Goal: Task Accomplishment & Management: Manage account settings

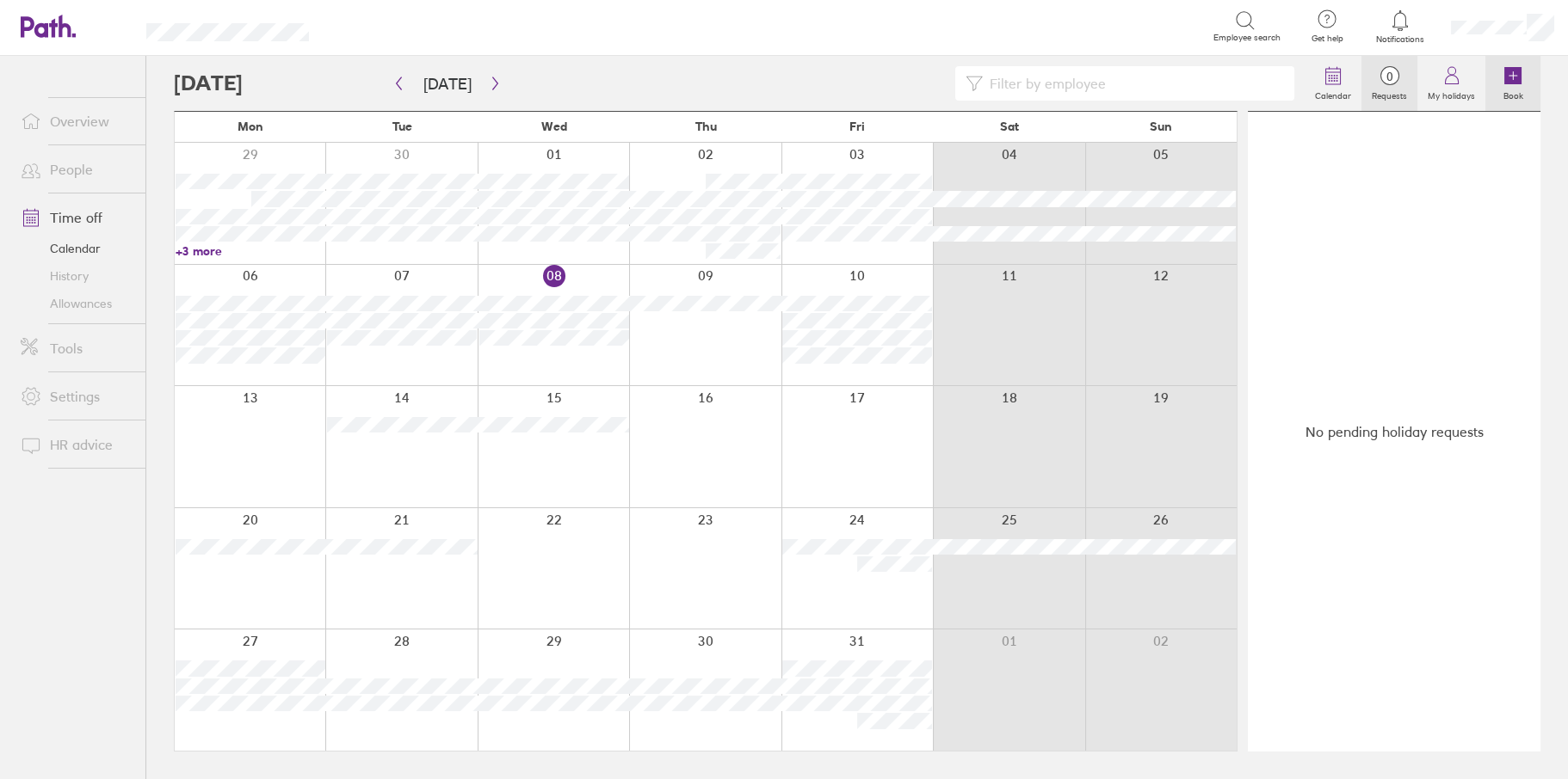
drag, startPoint x: 1517, startPoint y: 74, endPoint x: 1511, endPoint y: 86, distance: 13.4
click at [1517, 74] on icon at bounding box center [1512, 76] width 17 height 17
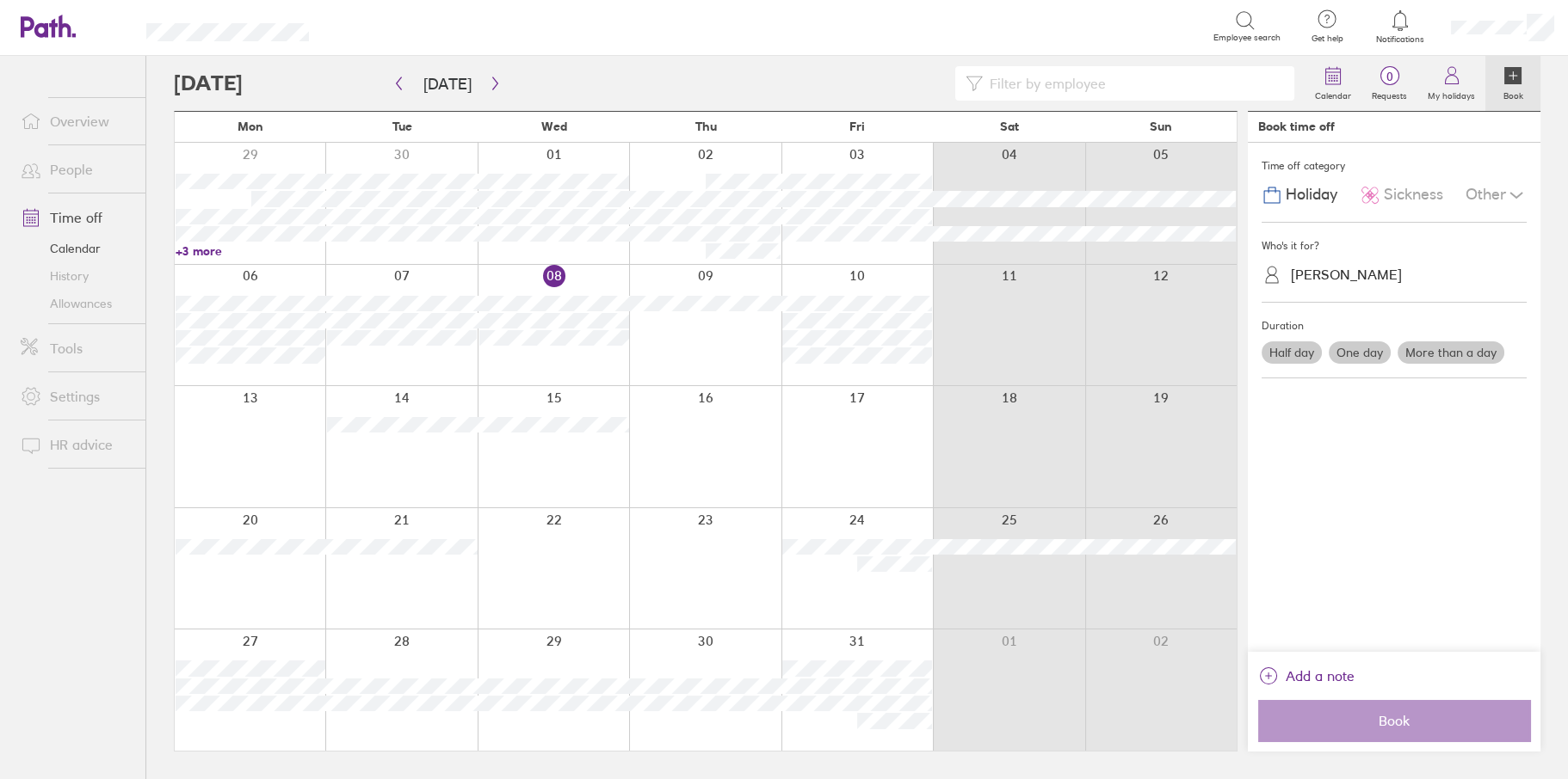
click at [1312, 277] on div "[PERSON_NAME]" at bounding box center [1346, 275] width 111 height 16
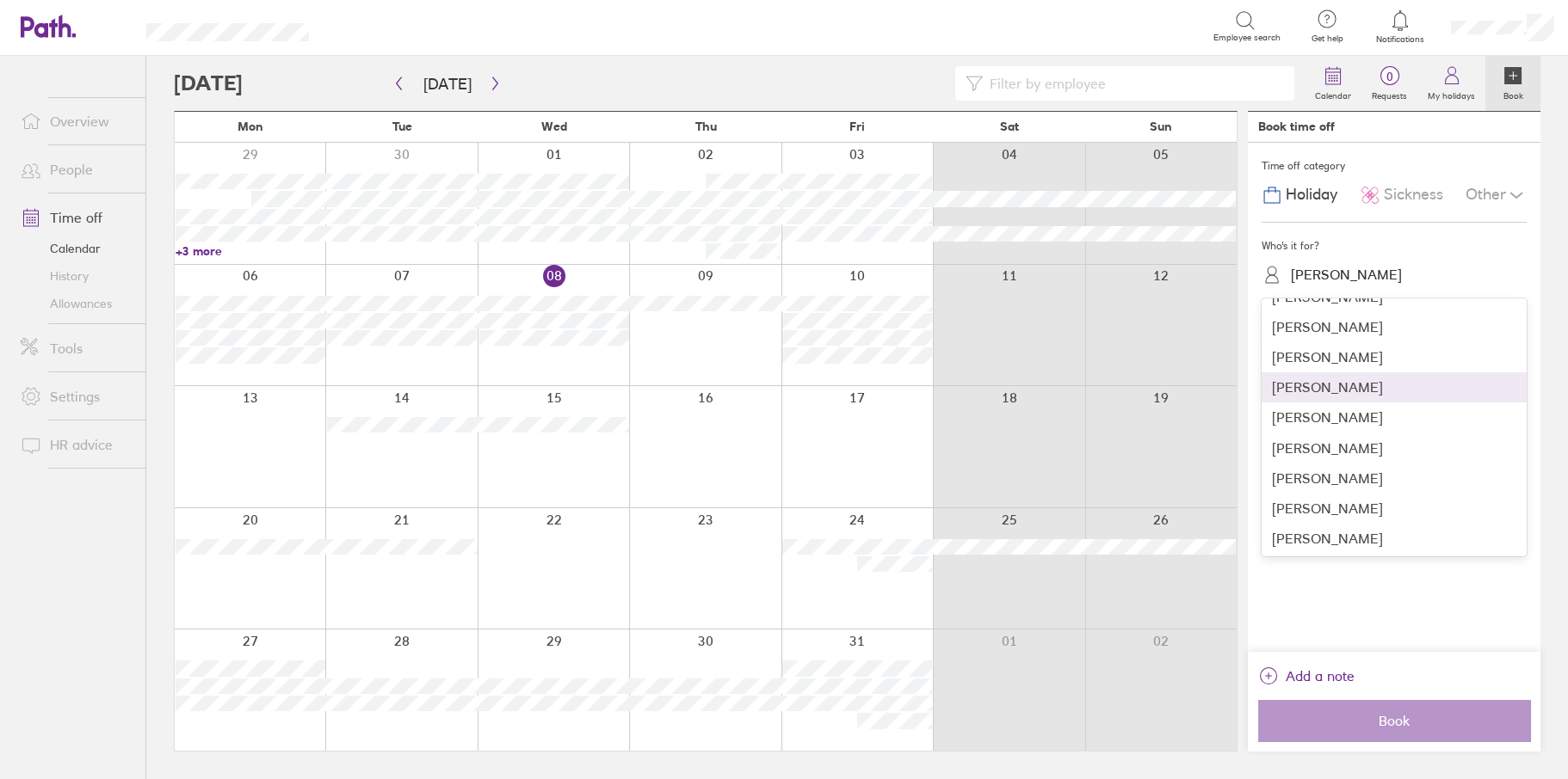
scroll to position [258, 0]
click at [1313, 369] on div "[PERSON_NAME]" at bounding box center [1394, 361] width 265 height 30
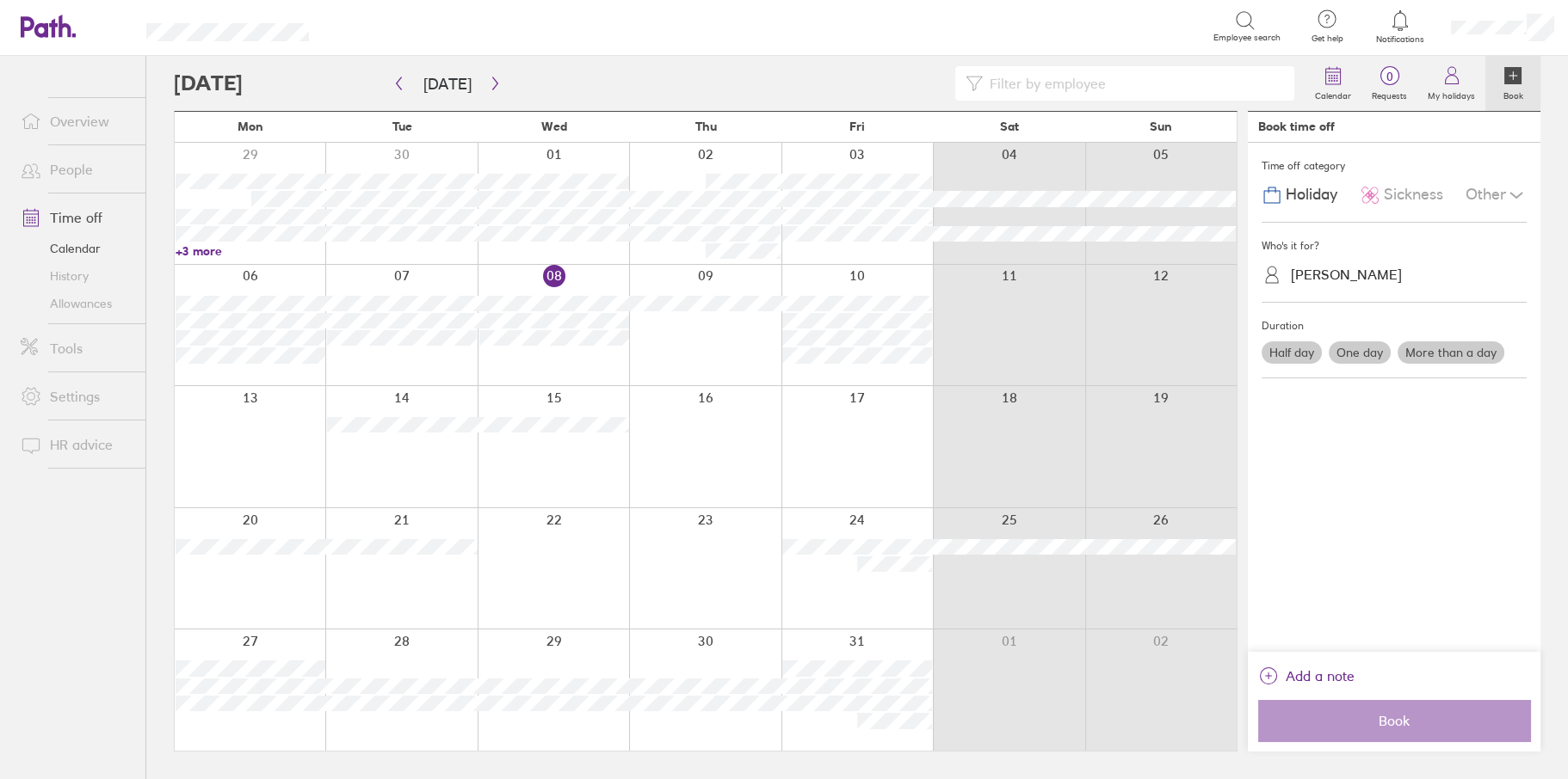
click at [1295, 353] on label "Half day" at bounding box center [1291, 352] width 60 height 22
click at [0, 0] on input "Half day" at bounding box center [0, 0] width 0 height 0
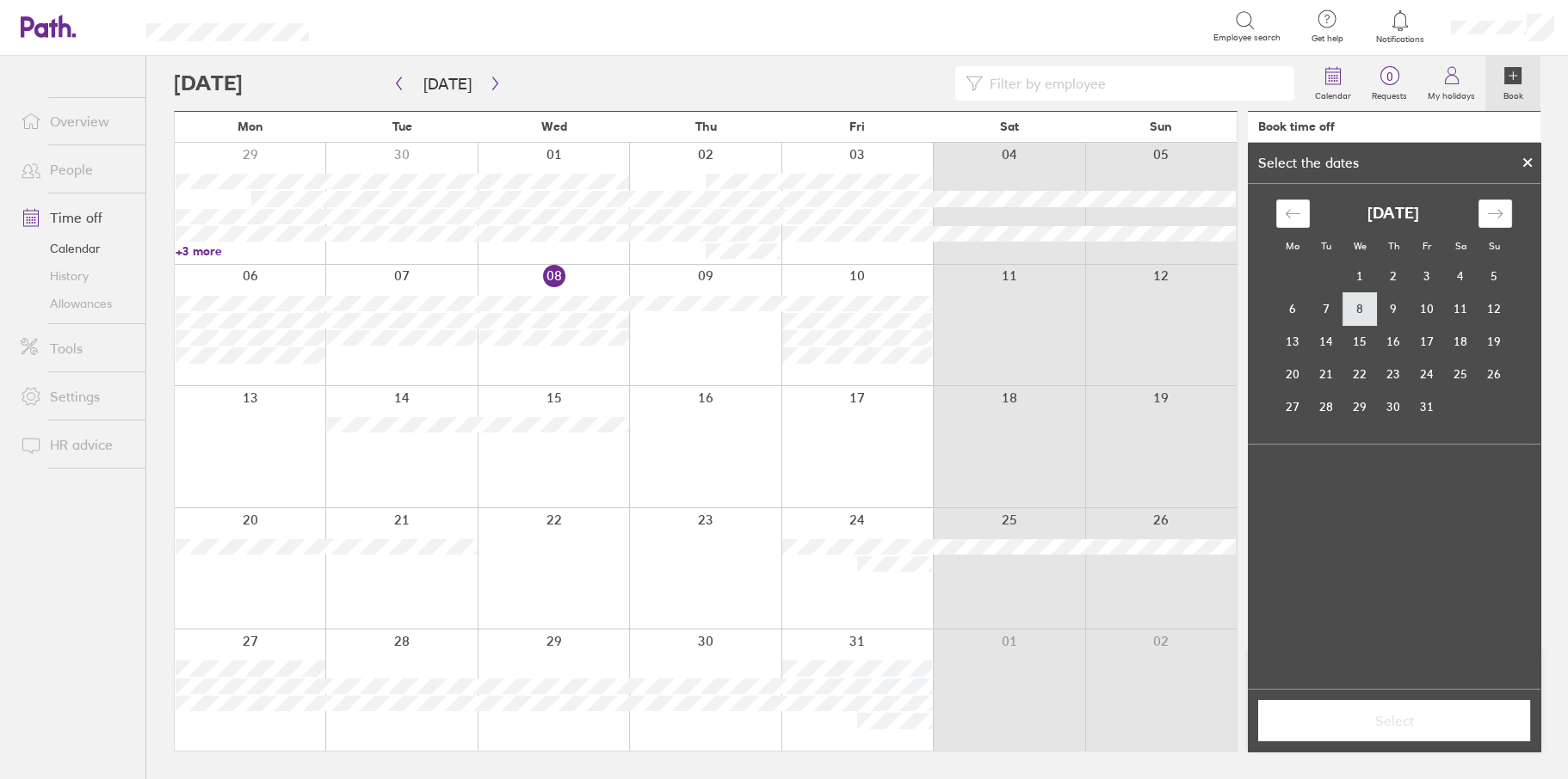
click at [1347, 309] on td "8" at bounding box center [1359, 309] width 34 height 33
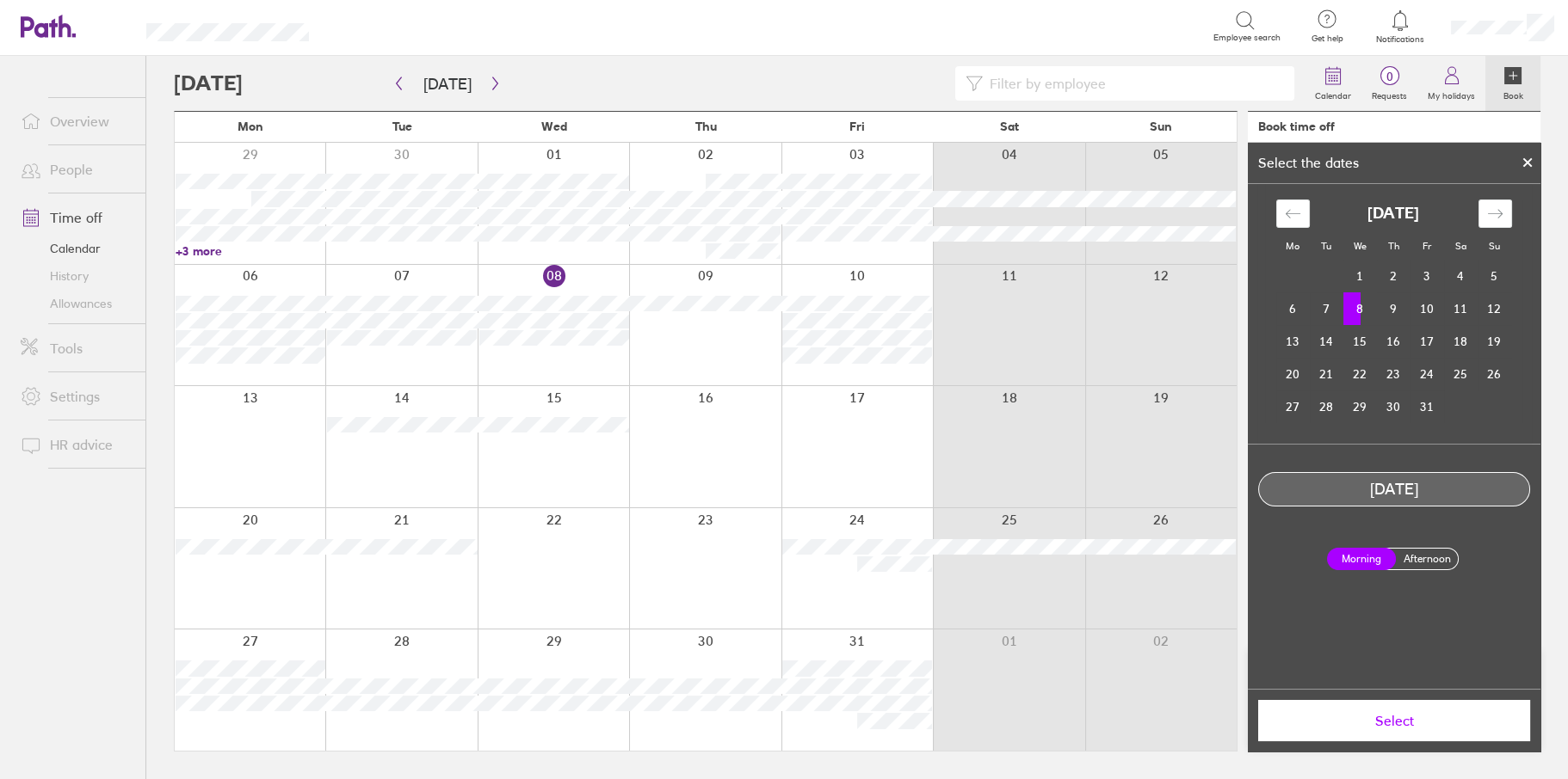
click at [1368, 706] on button "Select" at bounding box center [1394, 721] width 272 height 41
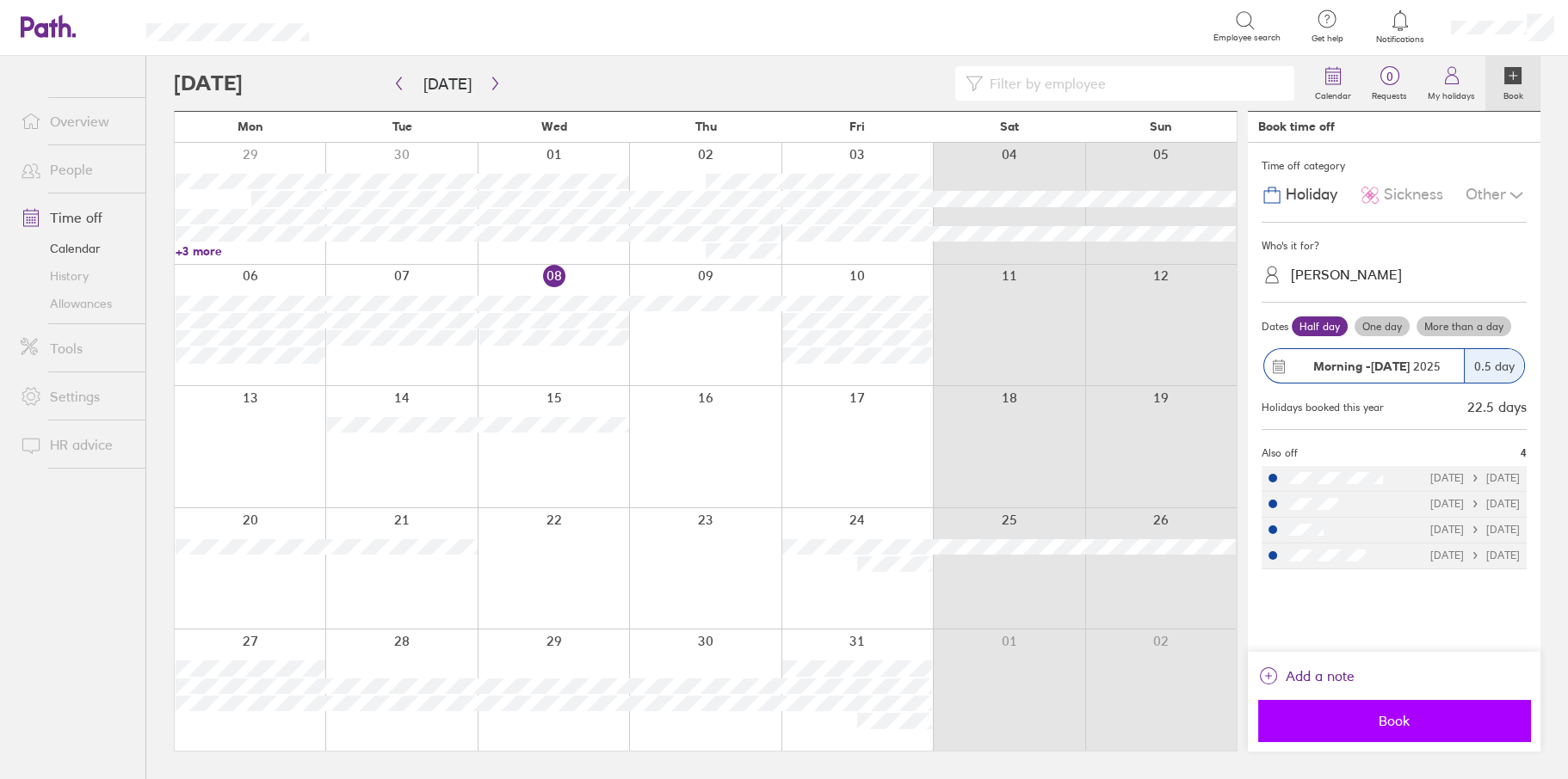
click at [1421, 723] on span "Book" at bounding box center [1394, 721] width 248 height 15
